Goal: Register for event/course

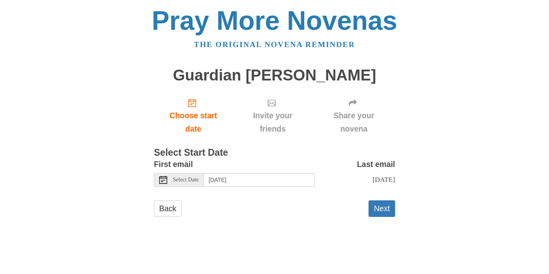
click at [166, 180] on icon at bounding box center [163, 180] width 8 height 8
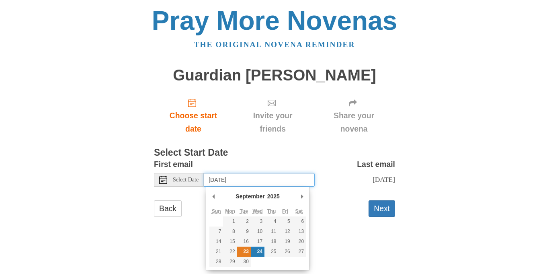
type input "[DATE]"
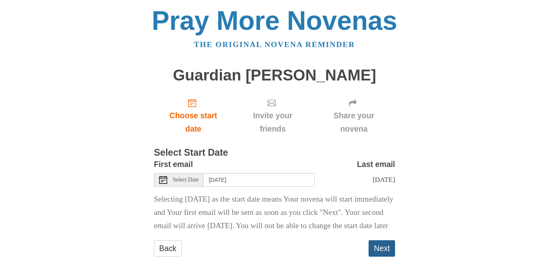
click at [386, 256] on button "Next" at bounding box center [382, 248] width 27 height 16
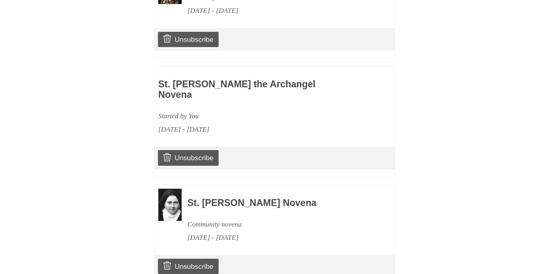
scroll to position [799, 0]
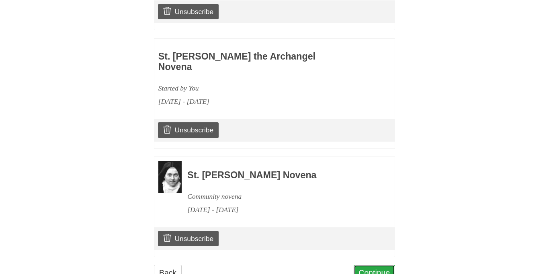
click at [379, 264] on link "Continue" at bounding box center [375, 272] width 42 height 16
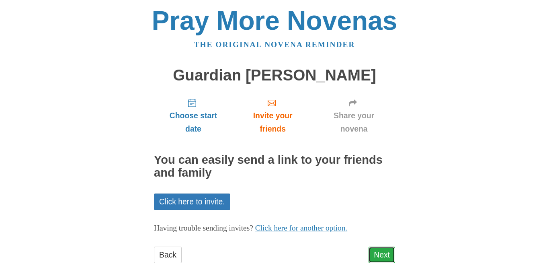
click at [382, 251] on link "Next" at bounding box center [382, 254] width 27 height 16
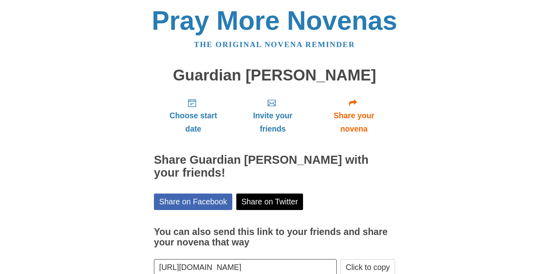
scroll to position [49, 0]
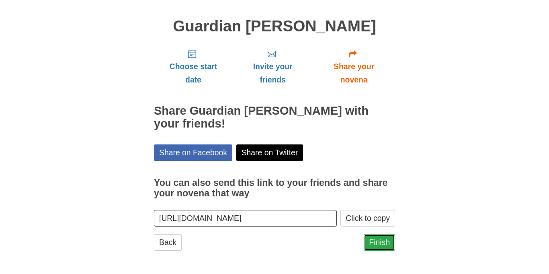
click at [382, 246] on link "Finish" at bounding box center [379, 242] width 31 height 16
